Goal: Check status: Check status

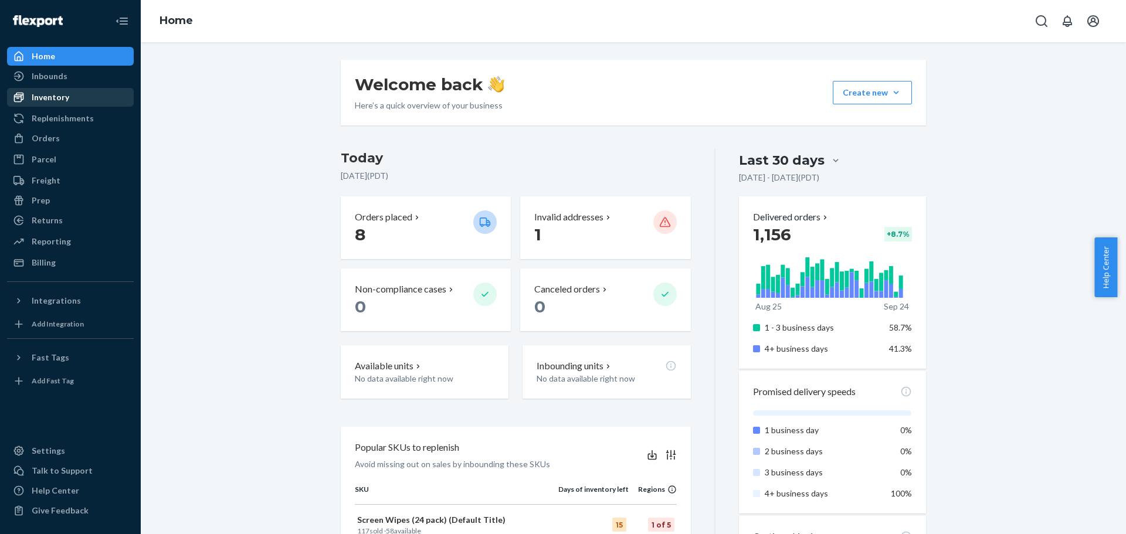
click at [66, 103] on div "Inventory" at bounding box center [51, 98] width 38 height 12
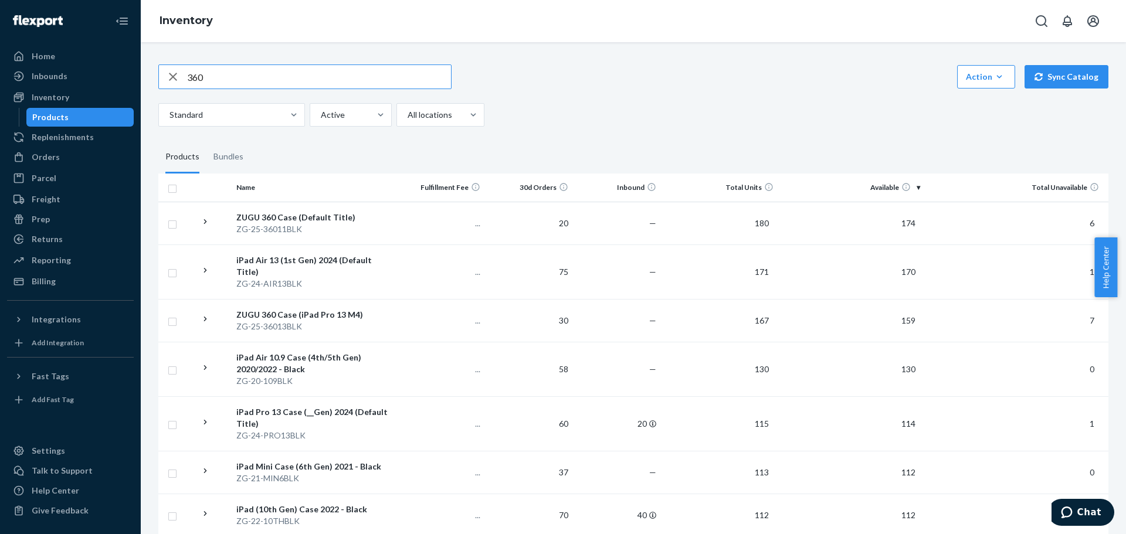
type input "360"
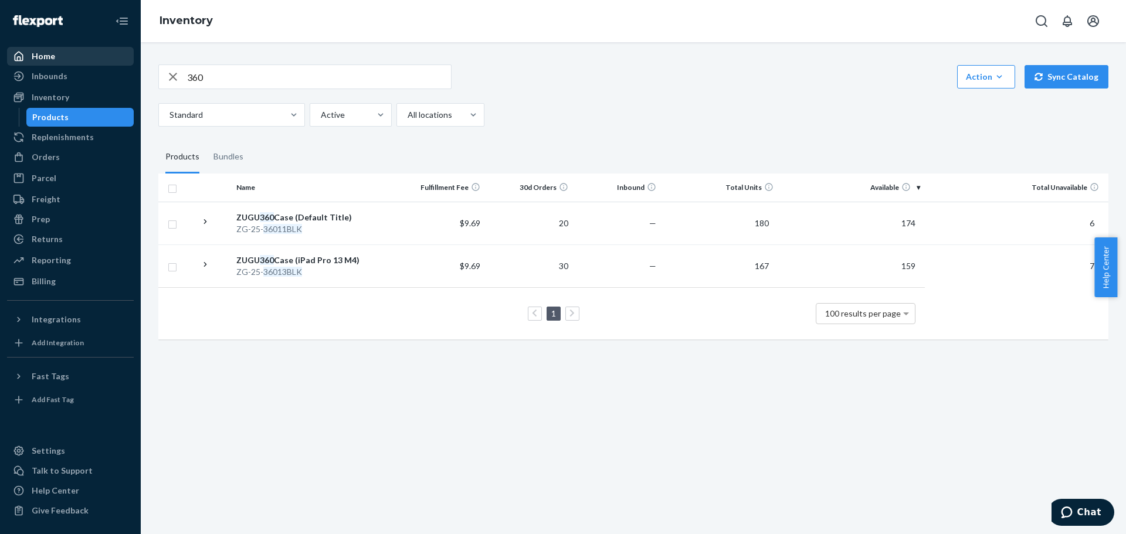
click at [52, 50] on div "Home" at bounding box center [43, 56] width 23 height 12
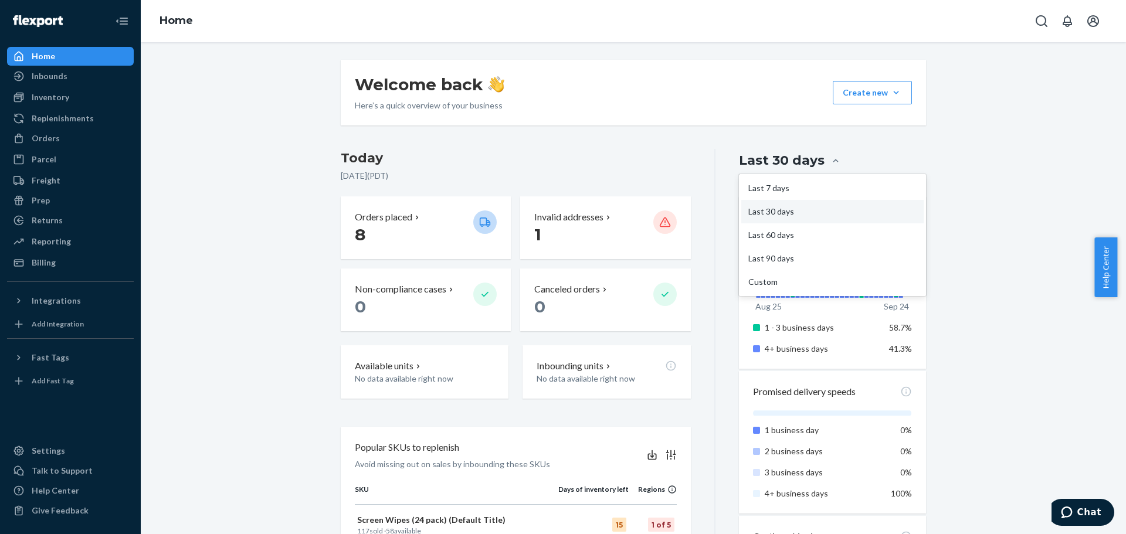
click at [770, 165] on div "Last 30 days" at bounding box center [782, 160] width 86 height 18
click at [766, 161] on input "option Last 30 days focused, 2 of 5. 5 results available. Use Up and Down to ch…" at bounding box center [766, 161] width 0 height 0
click at [772, 192] on div "Last 7 days" at bounding box center [833, 188] width 182 height 23
click at [766, 161] on input "option Last 7 days focused, 1 of 5. 5 results available. Use Up and Down to cho…" at bounding box center [766, 161] width 0 height 0
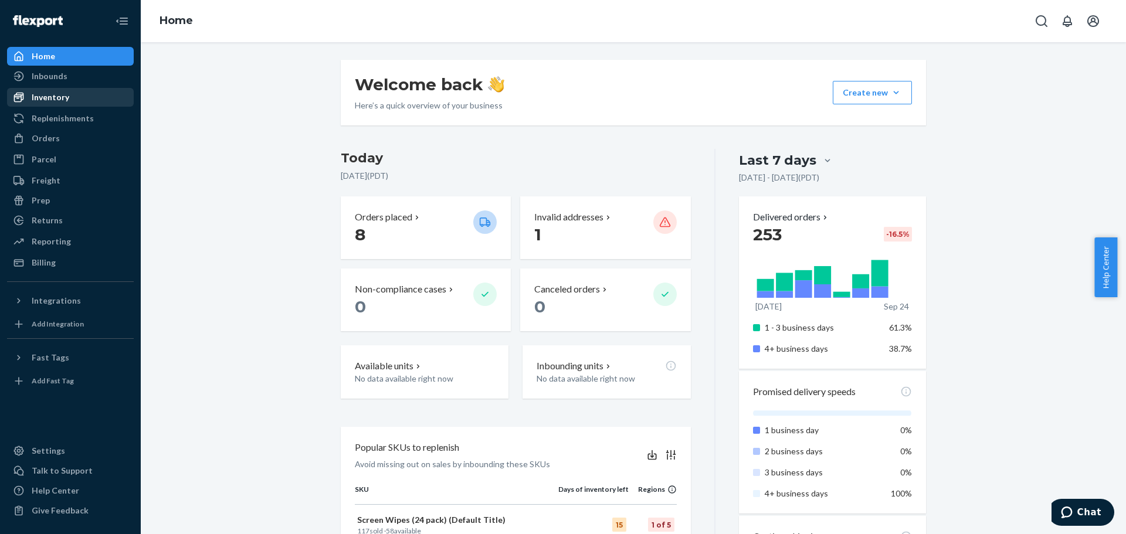
click at [104, 89] on div "Inventory" at bounding box center [70, 97] width 124 height 16
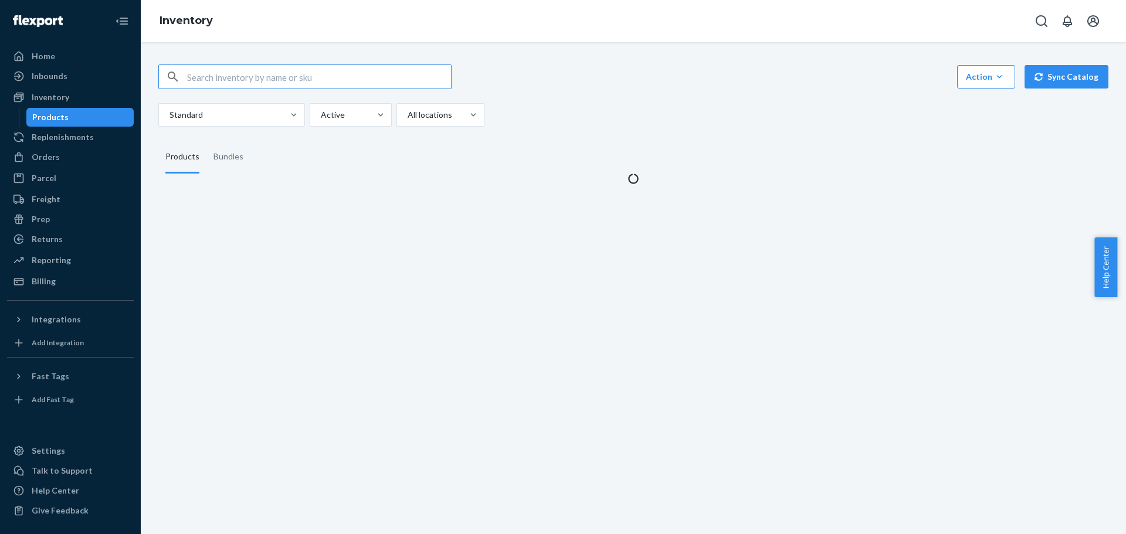
click at [225, 79] on input "text" at bounding box center [319, 76] width 264 height 23
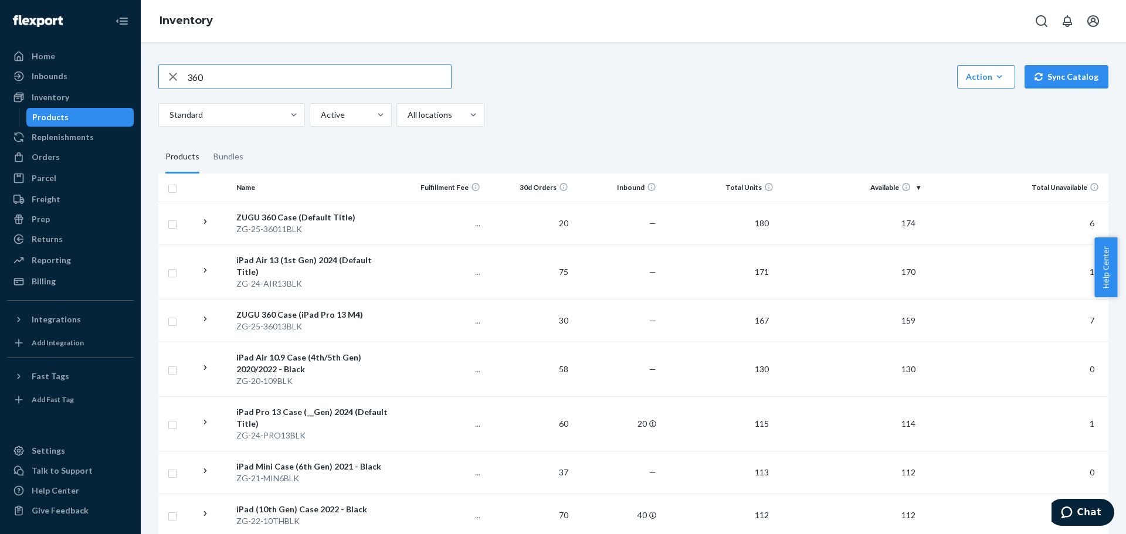
type input "360"
